Goal: Task Accomplishment & Management: Complete application form

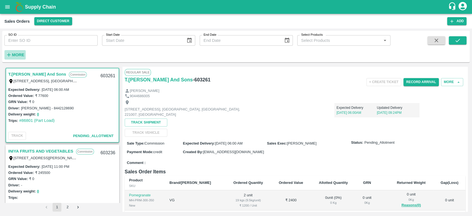
click at [21, 53] on strong "More" at bounding box center [18, 54] width 12 height 4
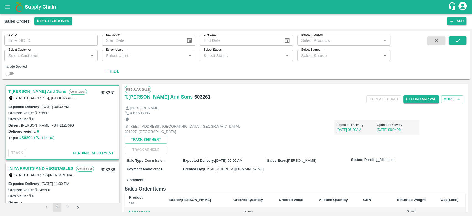
click at [23, 61] on div "Select Customer   *" at bounding box center [50, 55] width 93 height 10
type input "iniya"
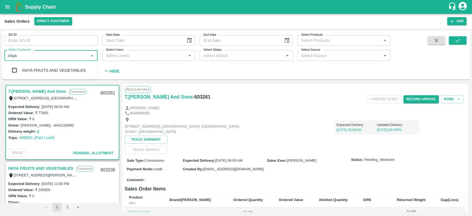
click at [27, 67] on div "INIYA FRUITS AND VEGETABLES" at bounding box center [54, 70] width 64 height 6
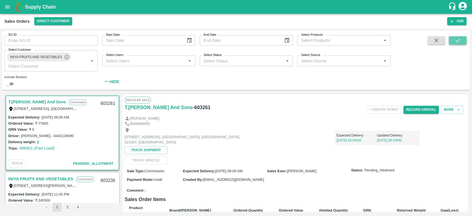
click at [453, 38] on button "submit" at bounding box center [457, 40] width 18 height 8
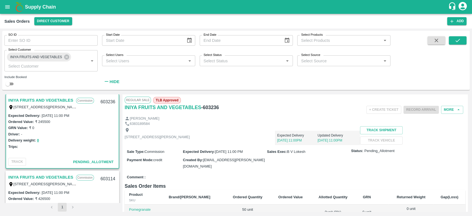
click at [46, 99] on link "INIYA FRUITS AND VEGETABLES" at bounding box center [40, 99] width 65 height 7
drag, startPoint x: 203, startPoint y: 106, endPoint x: 219, endPoint y: 109, distance: 16.8
click at [219, 109] on div "INIYA FRUITS AND VEGETABLES - 603236" at bounding box center [182, 107] width 114 height 8
copy h6 "603236"
click at [230, 109] on div "INIYA FRUITS AND VEGETABLES - 603236" at bounding box center [182, 107] width 114 height 8
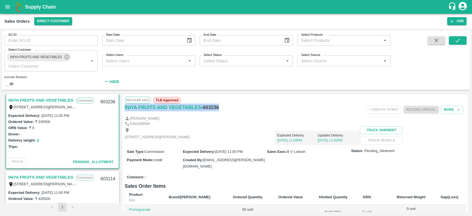
drag, startPoint x: 218, startPoint y: 106, endPoint x: 124, endPoint y: 112, distance: 94.7
click at [124, 112] on div "Regular Sale TLB Approved INIYA FRUITS AND VEGETABLES - 603236 + Create Ticket …" at bounding box center [294, 152] width 345 height 117
copy div "INIYA FRUITS AND VEGETABLES - 603236"
